Goal: Task Accomplishment & Management: Use online tool/utility

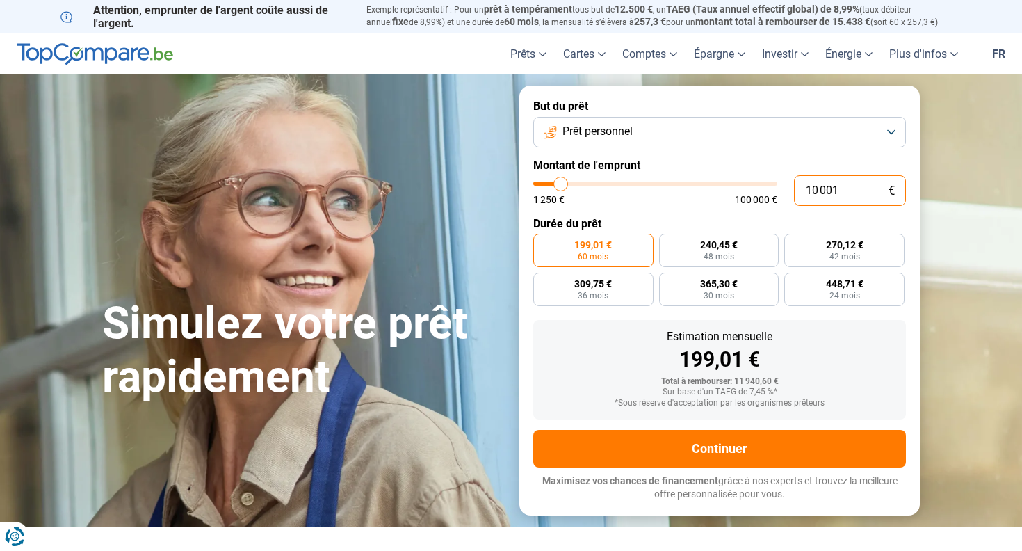
drag, startPoint x: 853, startPoint y: 188, endPoint x: 687, endPoint y: 177, distance: 166.5
click at [687, 177] on div "10 001 € 1 250 € 100 000 €" at bounding box center [719, 190] width 373 height 31
type input "10000"
radio input "true"
type input "2"
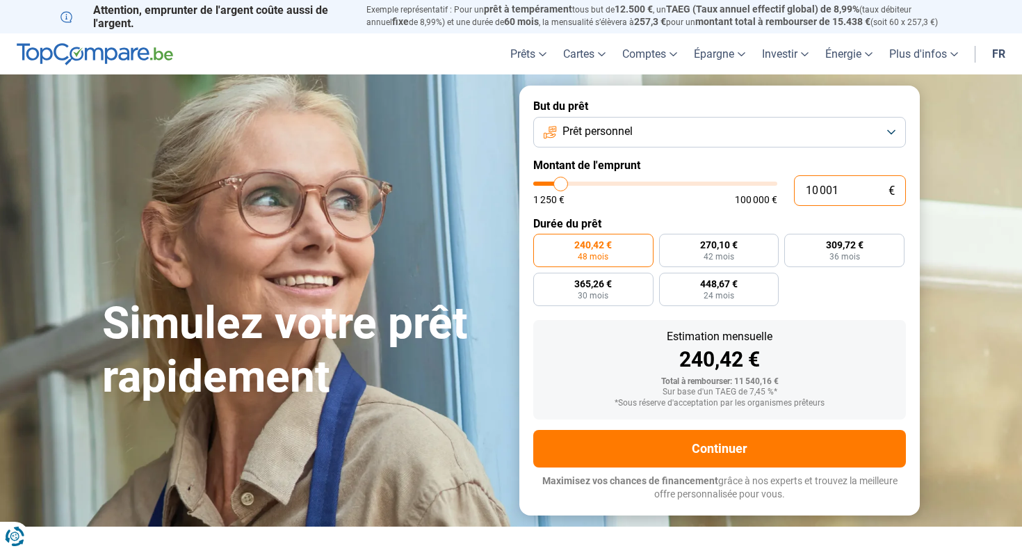
type input "1250"
type input "25"
type input "1250"
type input "250"
type input "1250"
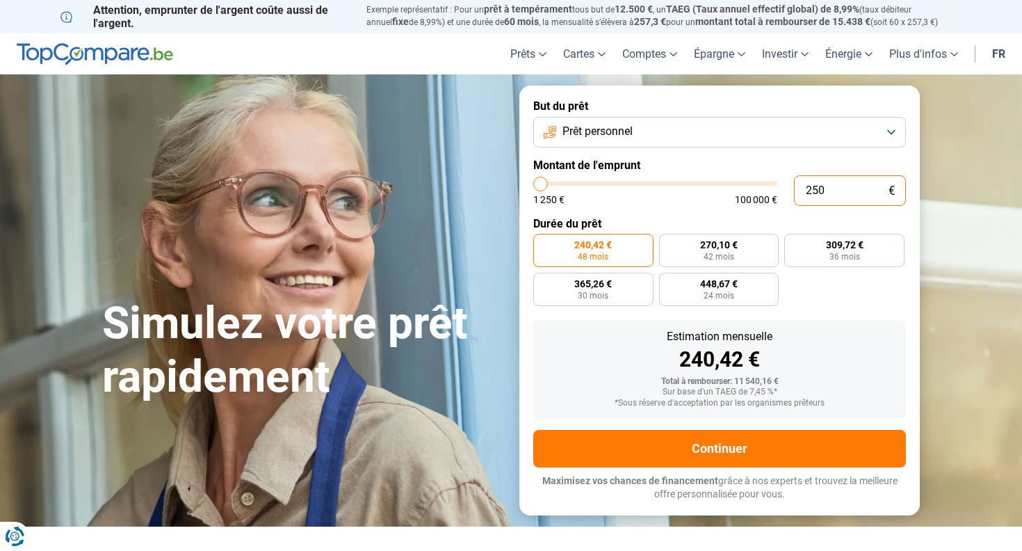
type input "2 500"
type input "2500"
type input "25 000"
type input "25000"
radio input "false"
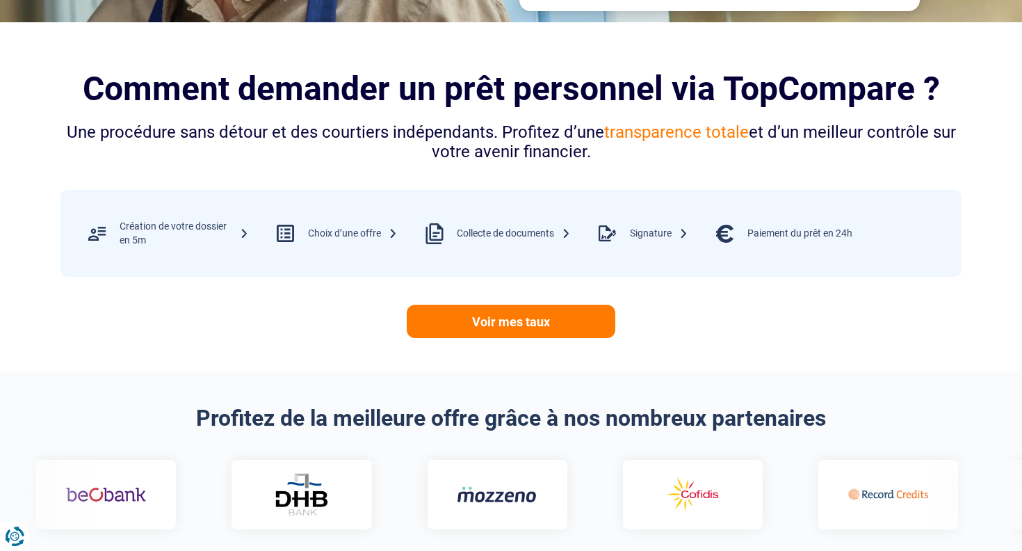
scroll to position [533, 0]
